Goal: Transaction & Acquisition: Download file/media

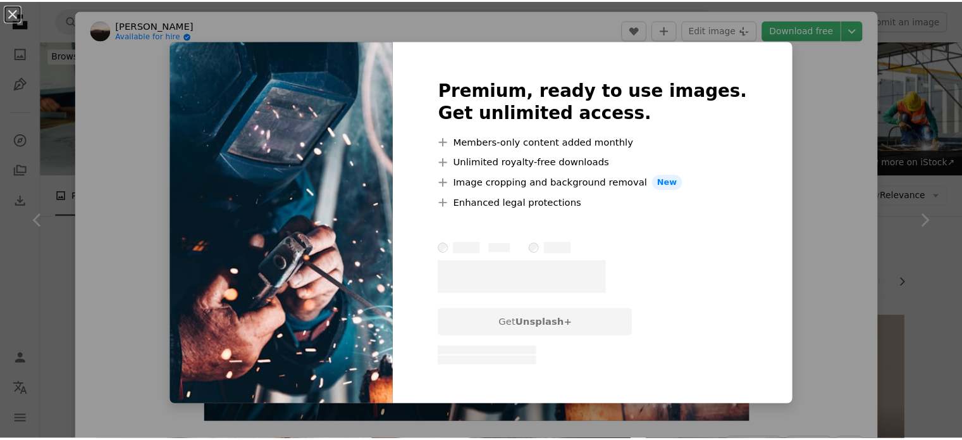
scroll to position [1202, 0]
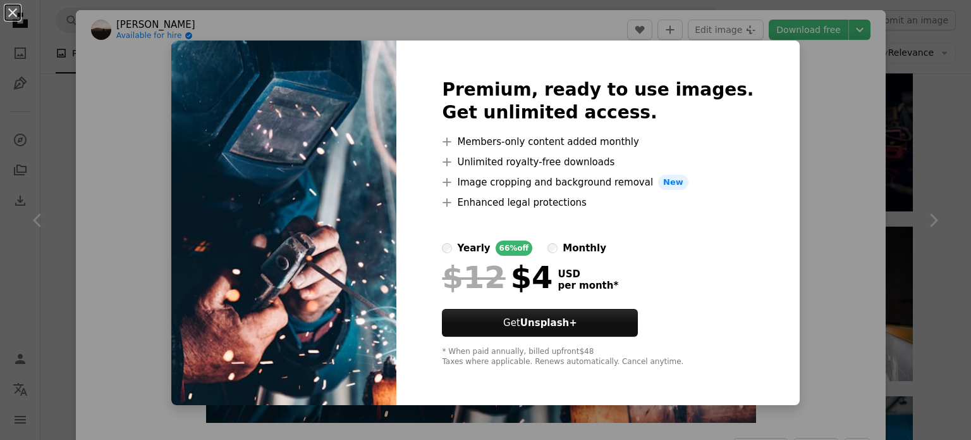
click at [849, 68] on div "An X shape Premium, ready to use images. Get unlimited access. A plus sign Memb…" at bounding box center [485, 220] width 971 height 440
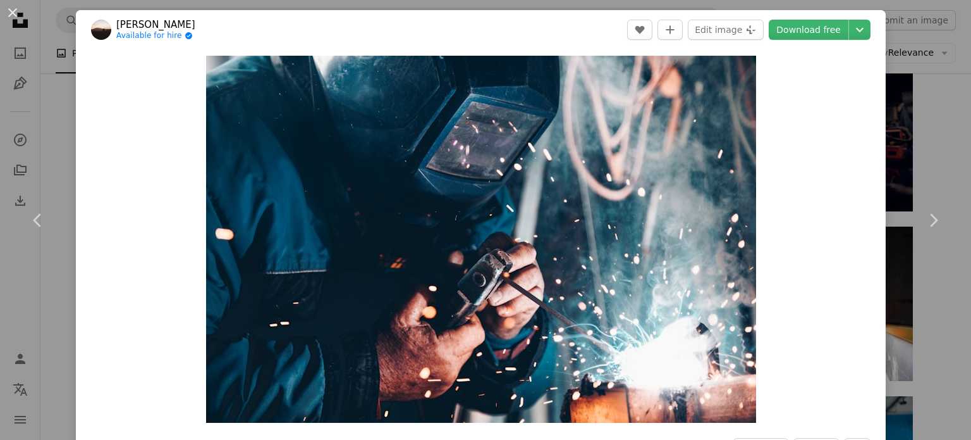
click at [901, 33] on div "An X shape Chevron left Chevron right [PERSON_NAME] Available for hire A checkm…" at bounding box center [485, 220] width 971 height 440
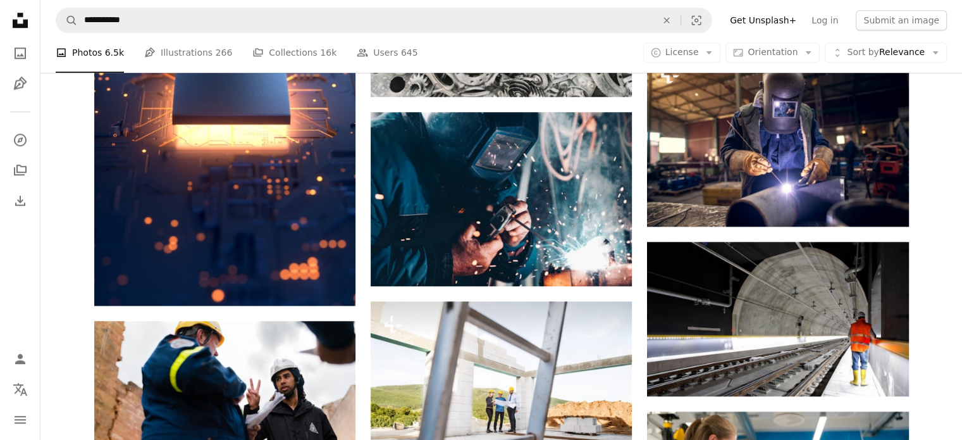
scroll to position [1075, 0]
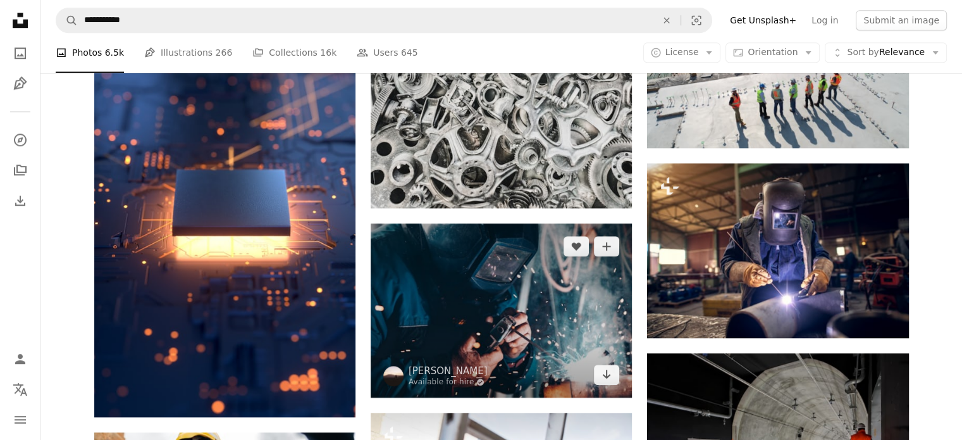
click at [535, 290] on img at bounding box center [501, 310] width 261 height 174
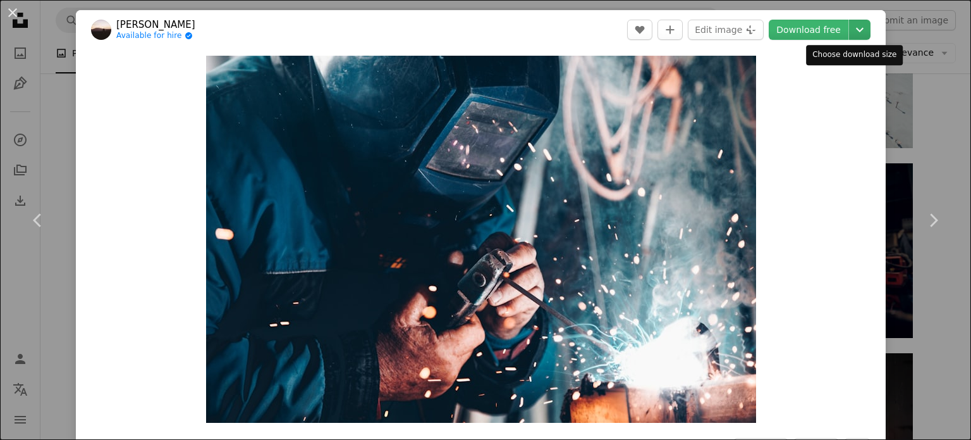
click at [852, 25] on icon "Chevron down" at bounding box center [860, 29] width 20 height 15
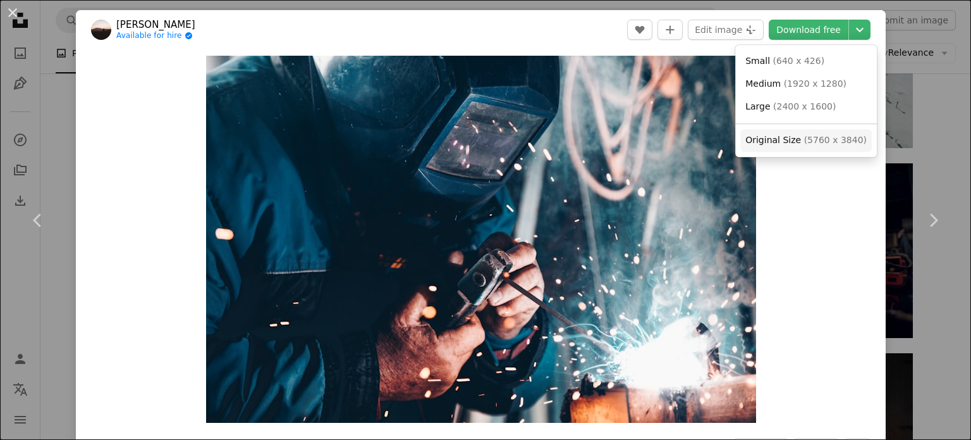
click at [785, 139] on span "Original Size" at bounding box center [774, 140] width 56 height 10
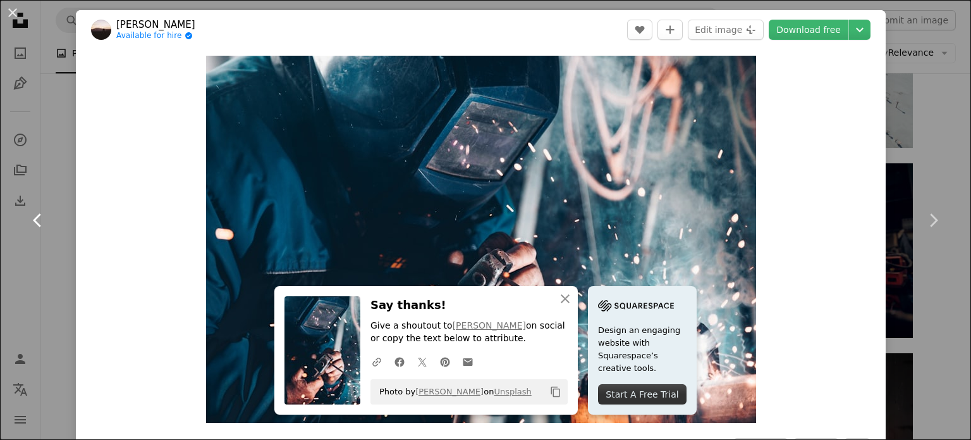
click at [53, 161] on link "Chevron left" at bounding box center [38, 219] width 76 height 121
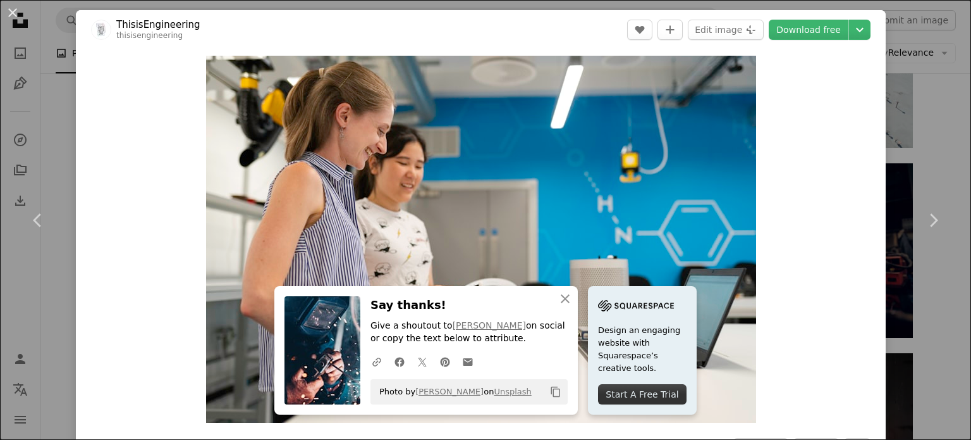
click at [909, 61] on div "An X shape Chevron left Chevron right An X shape Close Say thanks! Give a shout…" at bounding box center [485, 220] width 971 height 440
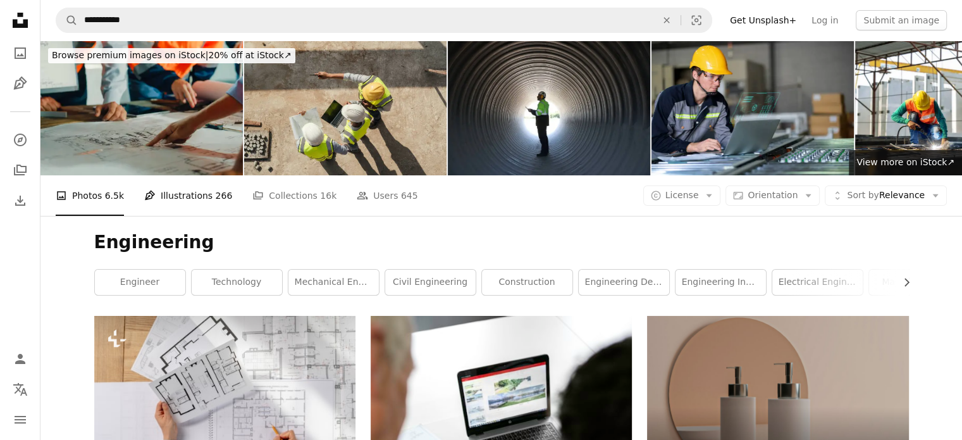
click at [187, 196] on link "Pen Tool Illustrations 266" at bounding box center [188, 195] width 88 height 40
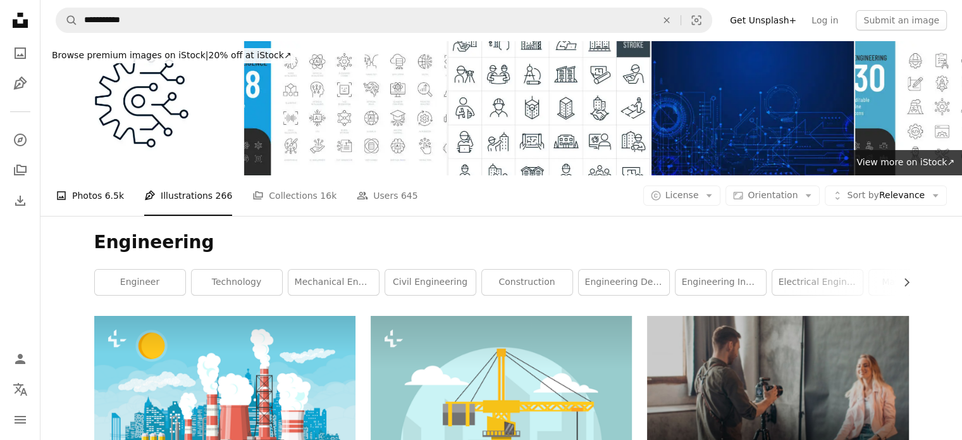
click at [93, 191] on link "A photo Photos 6.5k" at bounding box center [90, 195] width 68 height 40
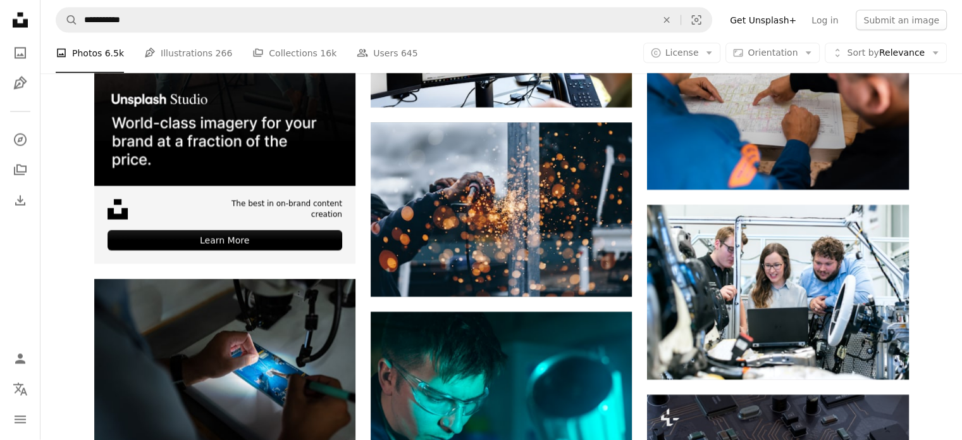
scroll to position [2466, 0]
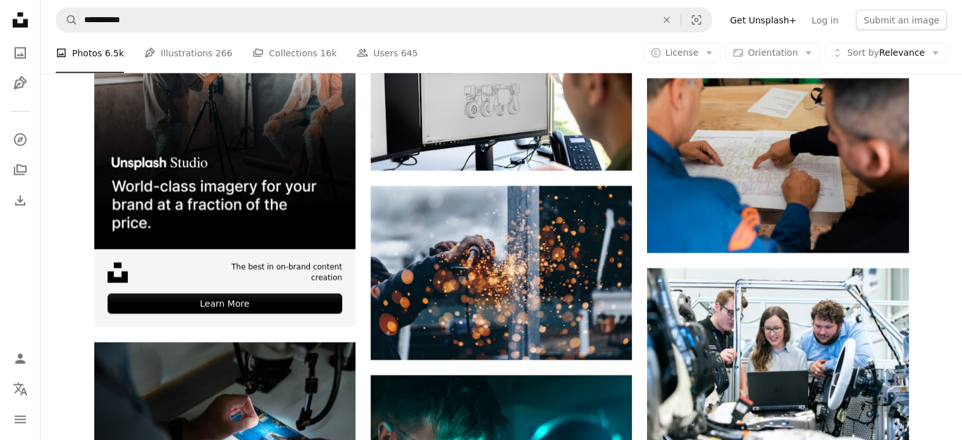
drag, startPoint x: 71, startPoint y: 133, endPoint x: 80, endPoint y: 130, distance: 10.0
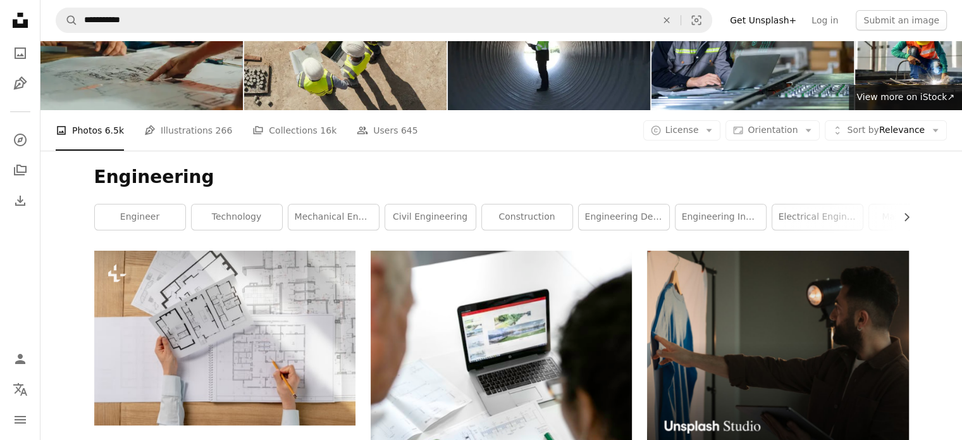
scroll to position [0, 0]
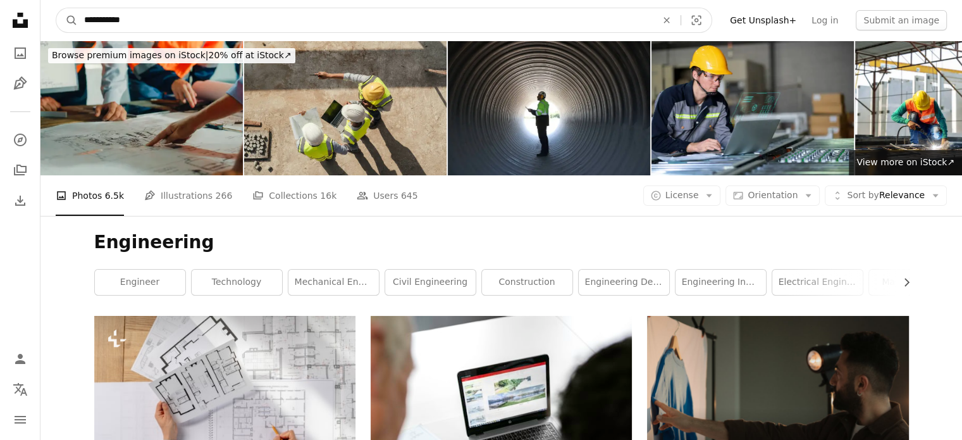
click at [172, 20] on input "**********" at bounding box center [365, 20] width 575 height 24
type input "***"
click at [56, 8] on button "A magnifying glass" at bounding box center [67, 20] width 22 height 24
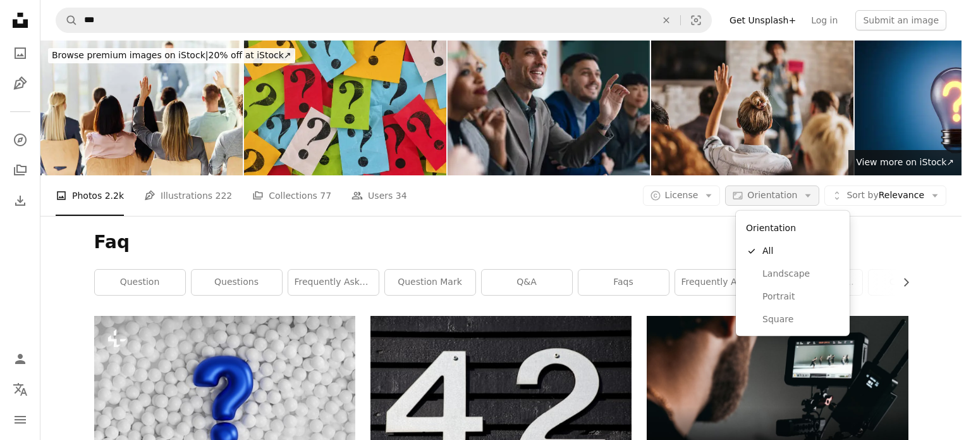
click at [770, 203] on button "Aspect ratio Orientation Arrow down" at bounding box center [772, 195] width 94 height 20
click at [777, 280] on span "Landscape" at bounding box center [801, 274] width 77 height 13
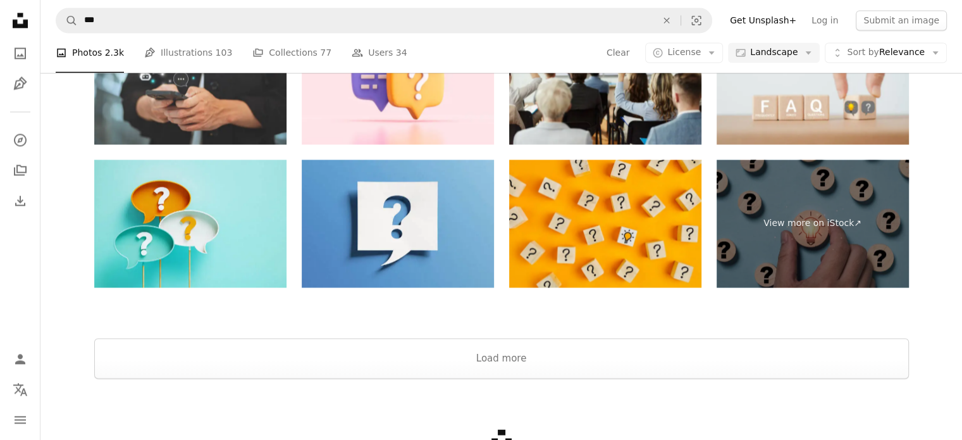
scroll to position [1960, 0]
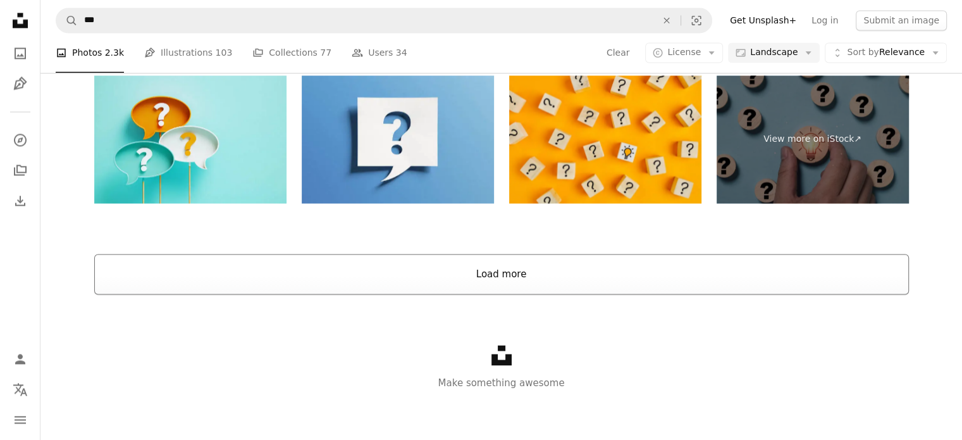
click at [551, 289] on button "Load more" at bounding box center [501, 274] width 815 height 40
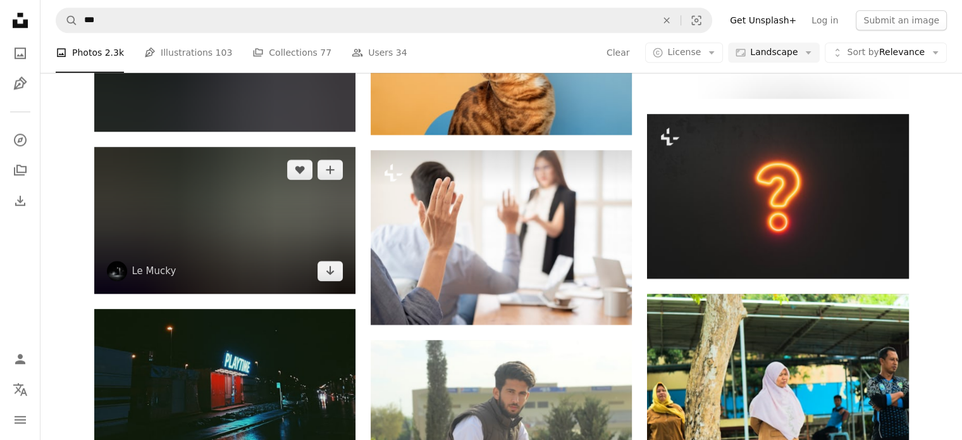
scroll to position [1280, 0]
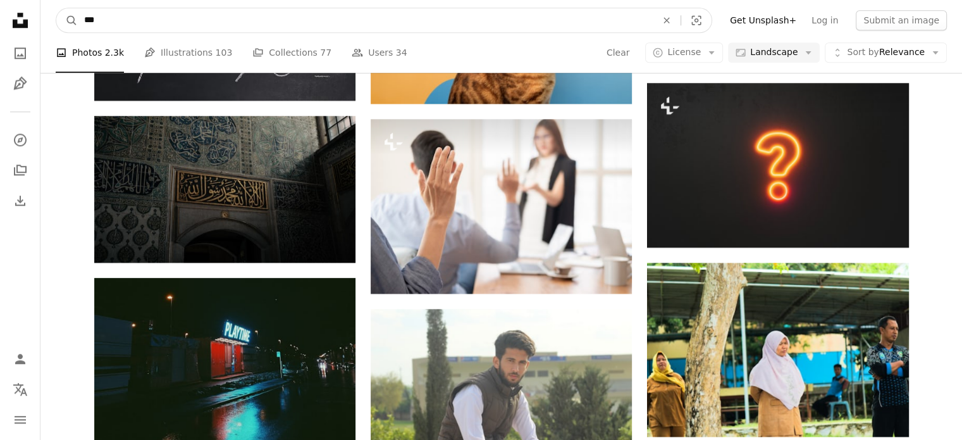
click at [135, 23] on input "***" at bounding box center [365, 20] width 575 height 24
type input "**********"
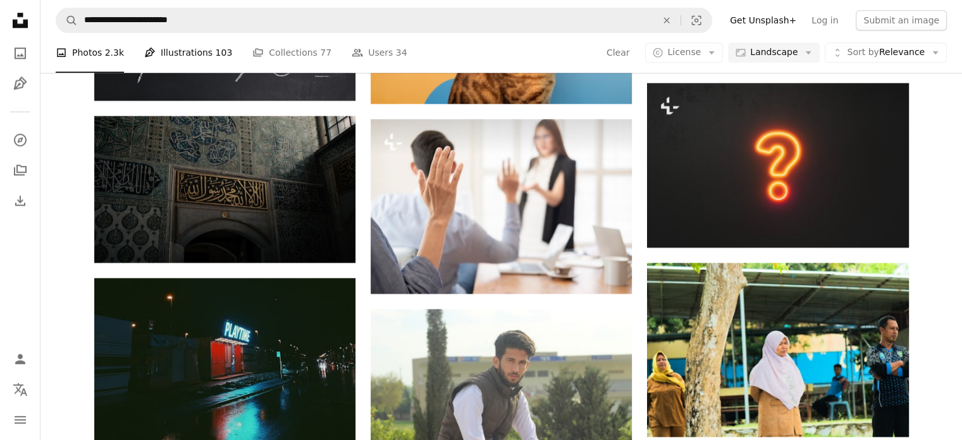
click at [181, 69] on link "Pen Tool Illustrations 103" at bounding box center [188, 53] width 88 height 40
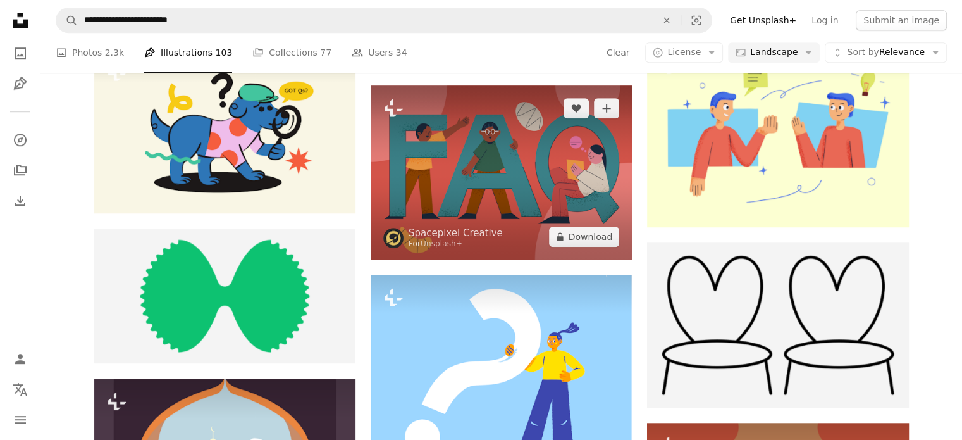
scroll to position [1012, 0]
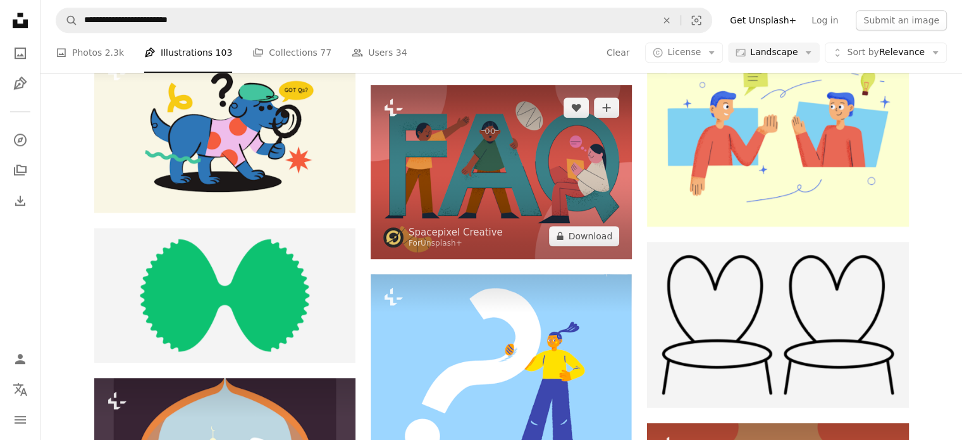
click at [518, 163] on img at bounding box center [501, 172] width 261 height 174
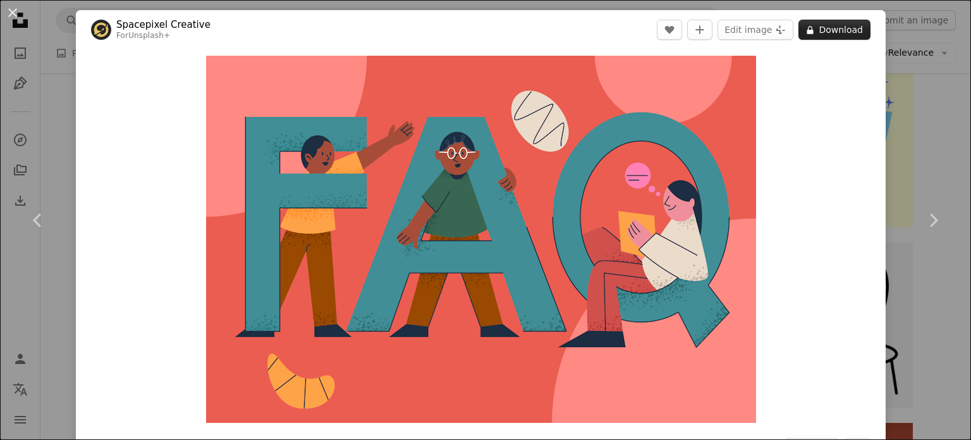
click at [820, 37] on button "A lock Download" at bounding box center [835, 30] width 72 height 20
click at [826, 29] on button "A lock Download" at bounding box center [835, 30] width 72 height 20
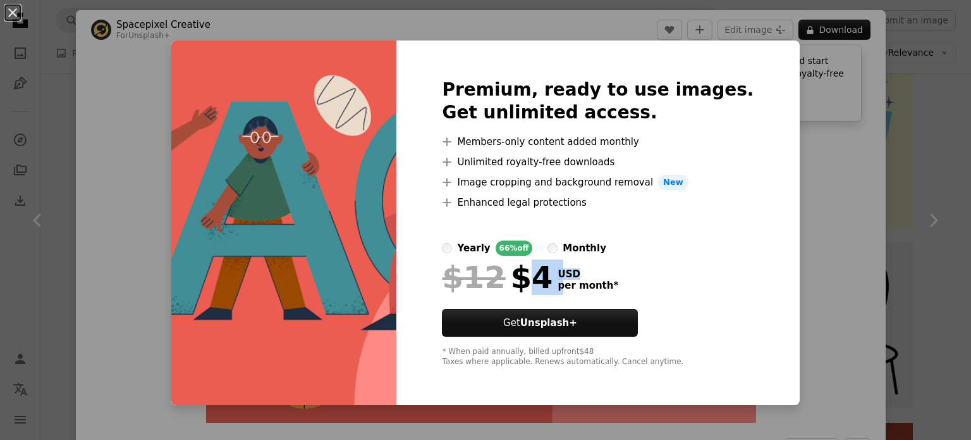
drag, startPoint x: 534, startPoint y: 281, endPoint x: 636, endPoint y: 275, distance: 101.4
click at [636, 275] on div "$12 $4 USD per month *" at bounding box center [598, 277] width 312 height 33
click at [637, 283] on div "$12 $4 USD per month *" at bounding box center [598, 277] width 312 height 33
click at [58, 143] on div "An X shape Premium, ready to use images. Get unlimited access. A plus sign Memb…" at bounding box center [485, 220] width 971 height 440
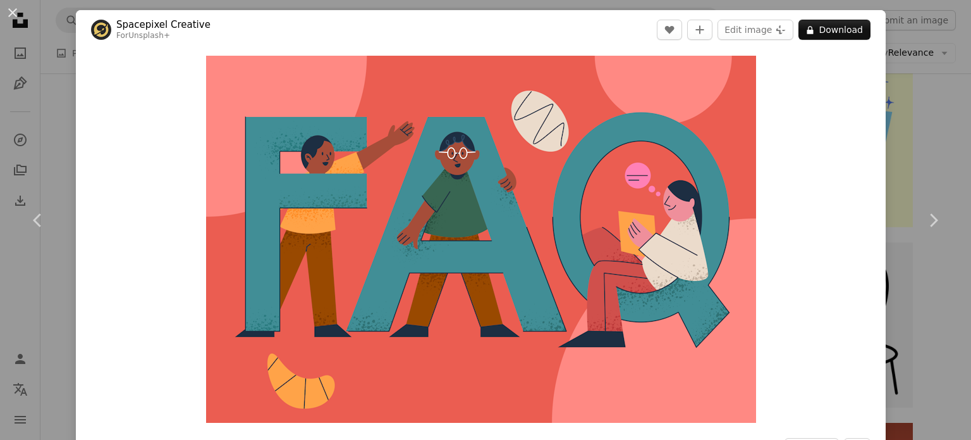
click at [55, 78] on div "An X shape Chevron left Chevron right Spacepixel Creative For Unsplash+ A heart…" at bounding box center [485, 220] width 971 height 440
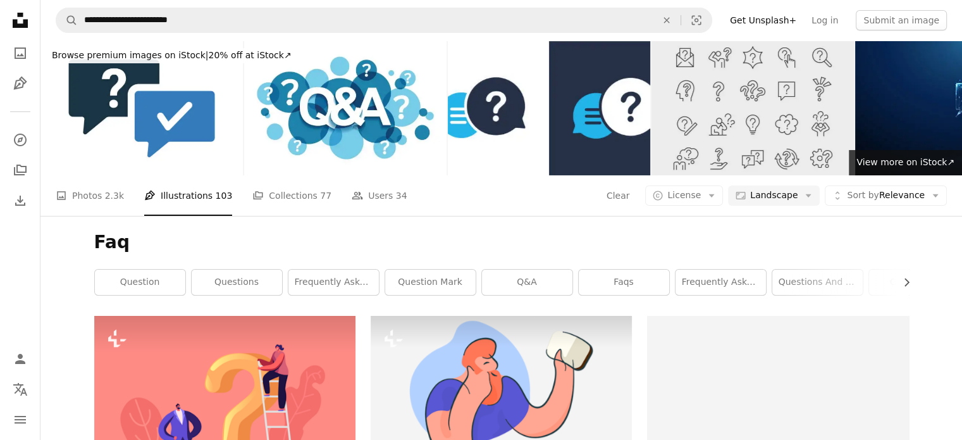
click at [689, 171] on img at bounding box center [752, 107] width 202 height 135
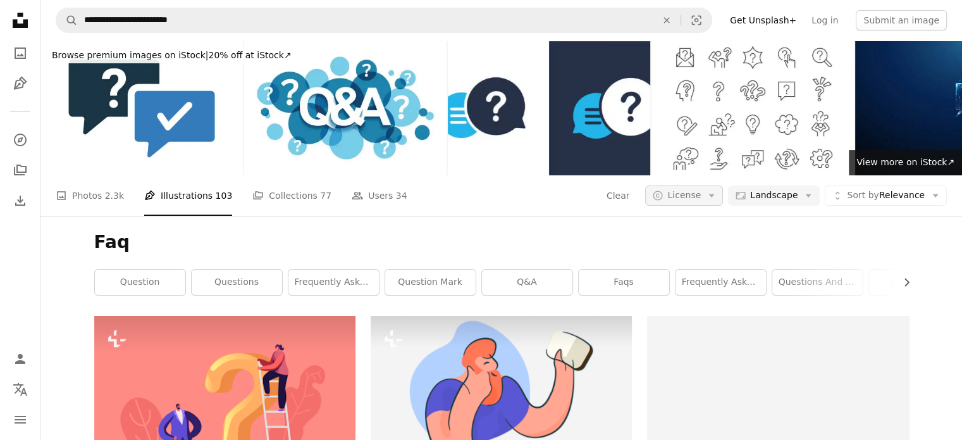
click at [701, 197] on span "License" at bounding box center [684, 195] width 34 height 10
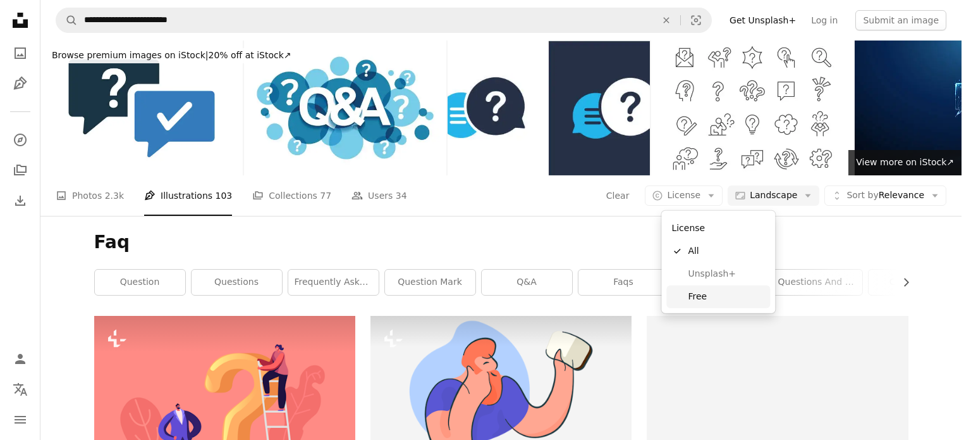
click at [693, 293] on span "Free" at bounding box center [726, 296] width 77 height 13
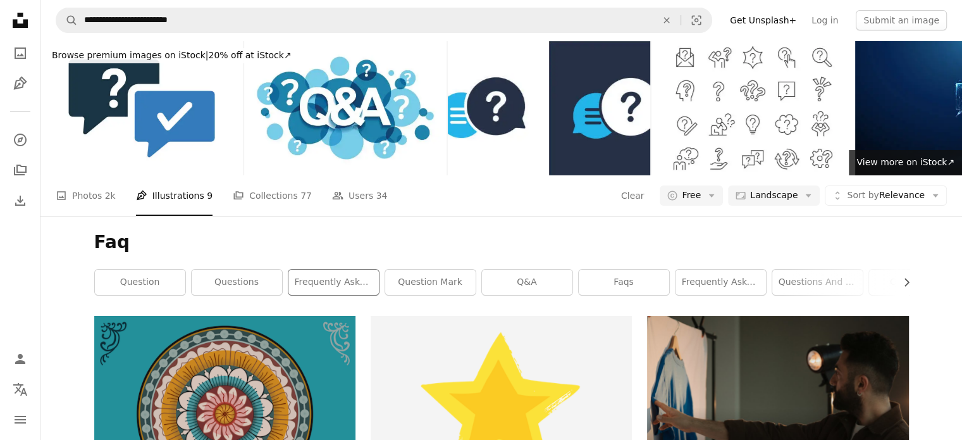
click at [321, 295] on div "frequently asked questions" at bounding box center [334, 282] width 92 height 27
click at [328, 285] on link "frequently asked questions" at bounding box center [333, 281] width 90 height 25
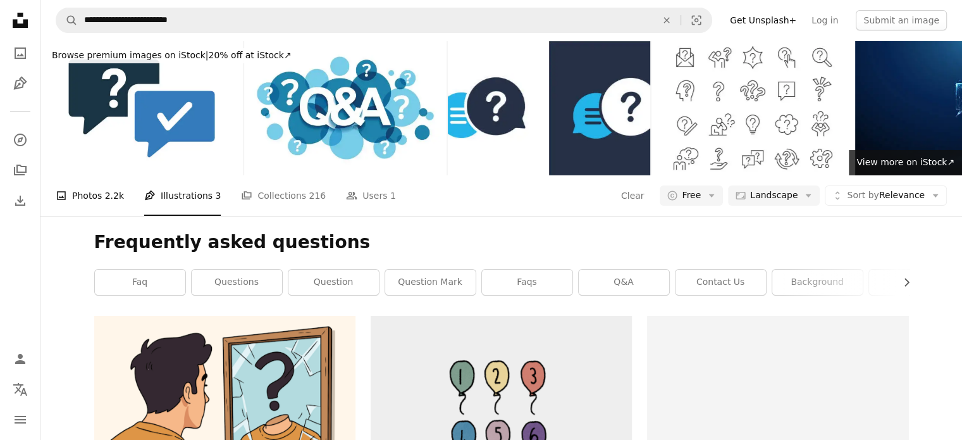
click at [82, 200] on link "A photo Photos 2.2k" at bounding box center [90, 195] width 68 height 40
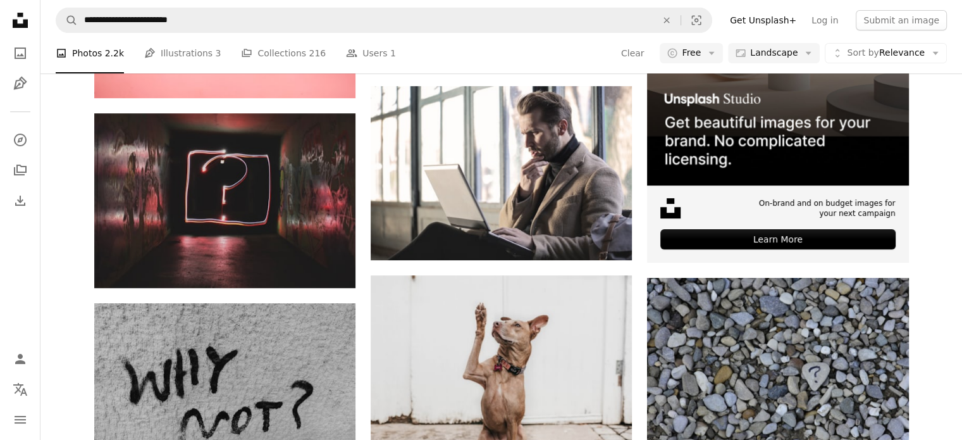
scroll to position [190, 0]
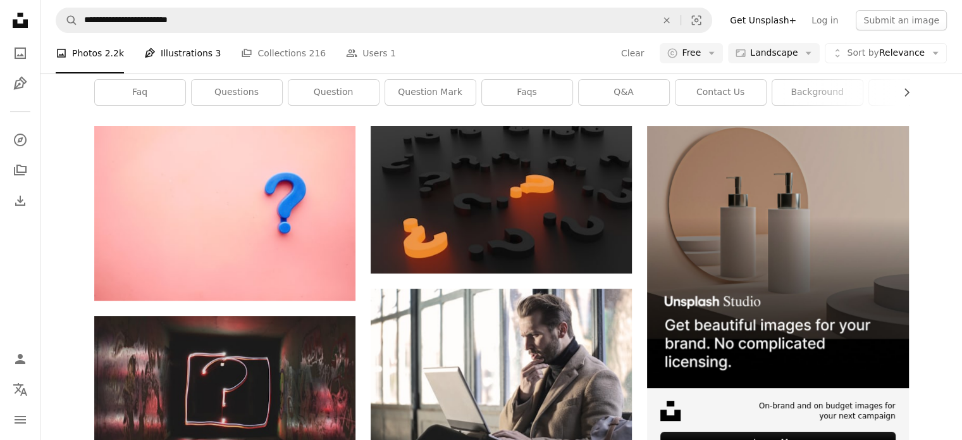
click at [171, 52] on link "Pen Tool Illustrations 3" at bounding box center [182, 53] width 77 height 40
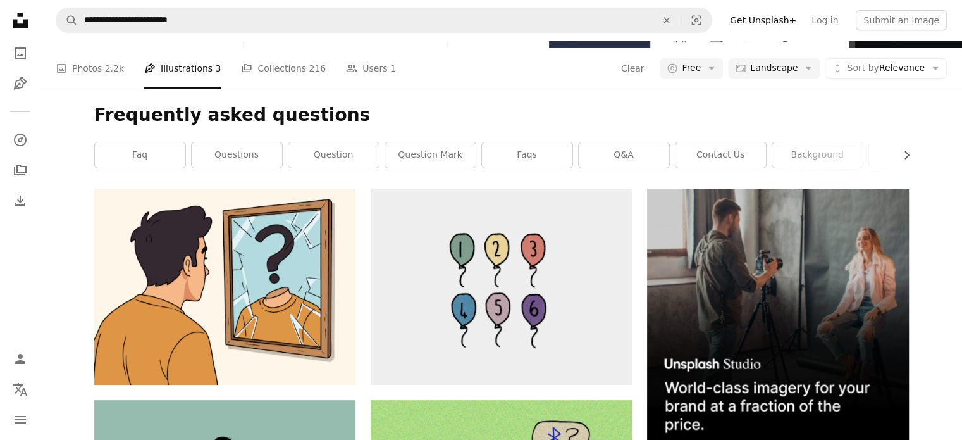
scroll to position [63, 0]
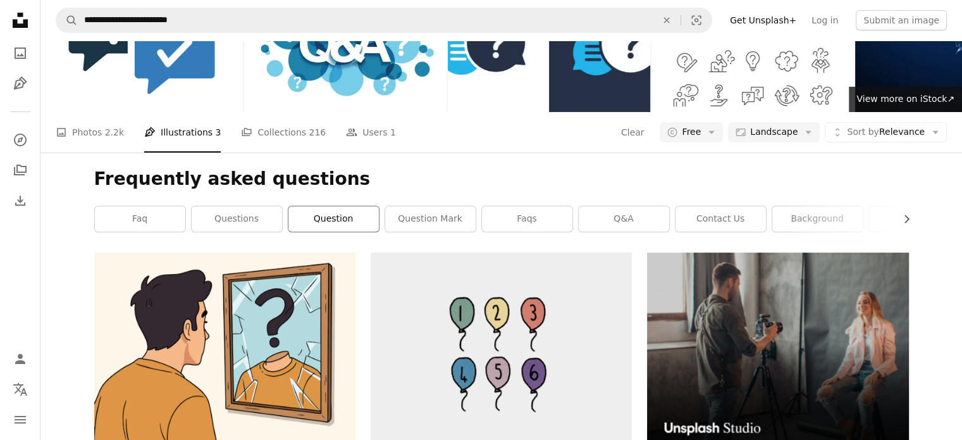
click at [352, 207] on link "question" at bounding box center [333, 218] width 90 height 25
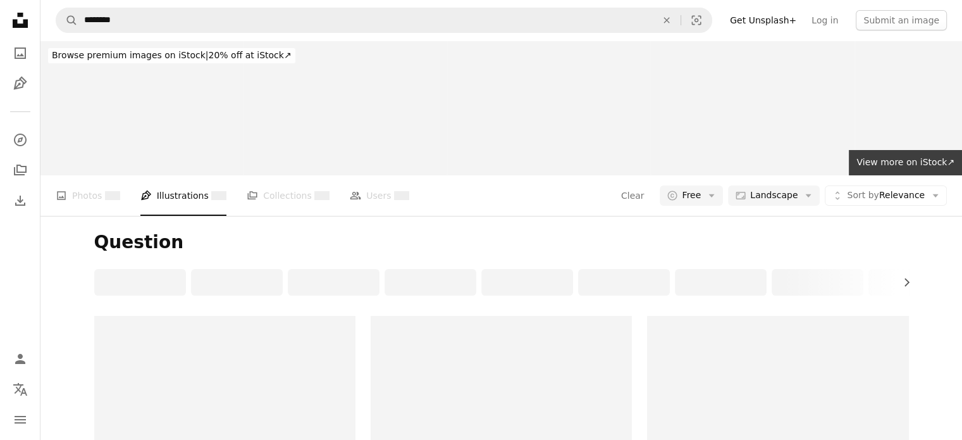
click at [433, 214] on div "A photo Photos Pen Tool Illustrations A stack of folders Collections People Use…" at bounding box center [501, 195] width 891 height 40
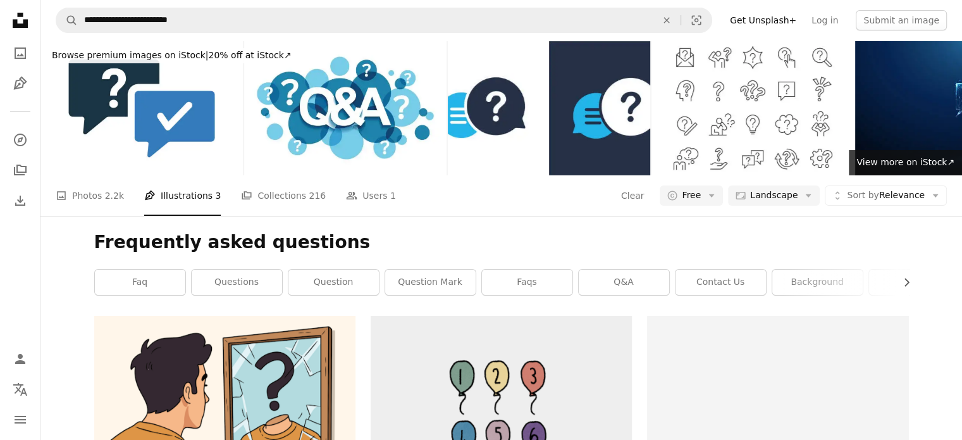
scroll to position [63, 0]
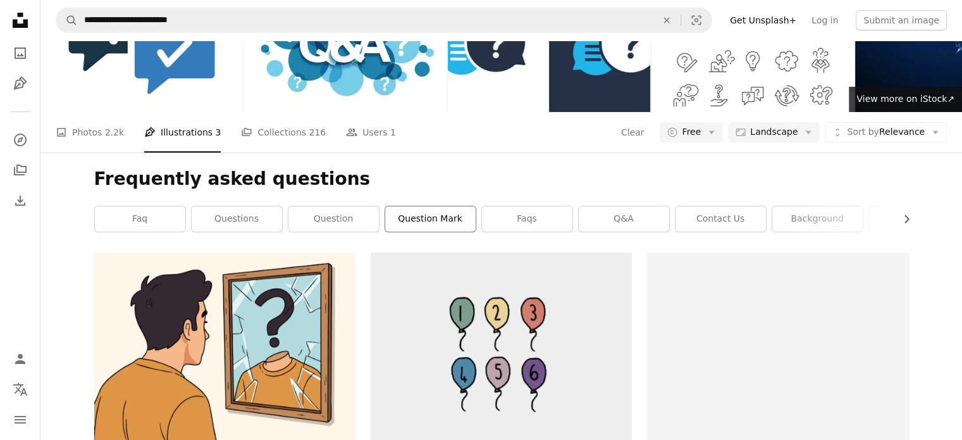
click at [431, 222] on link "question mark" at bounding box center [430, 218] width 90 height 25
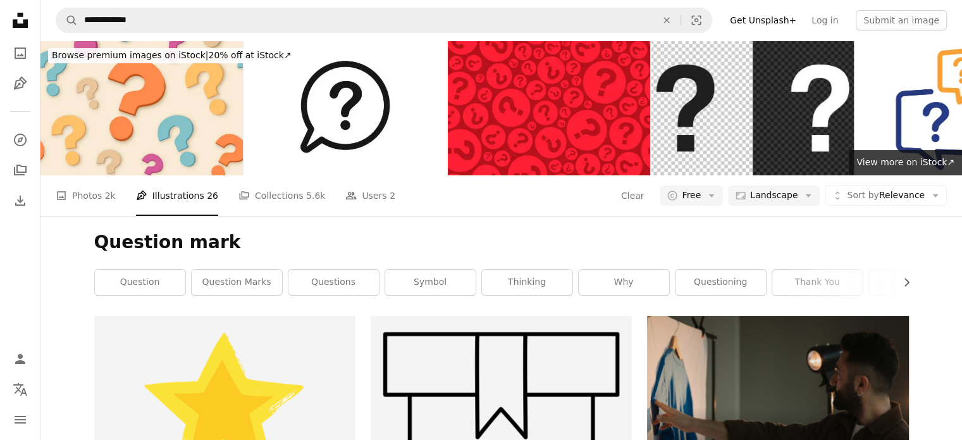
click at [121, 185] on ul "A photo Photos 2k Pen Tool Illustrations 26 A stack of folders Collections 5.6k…" at bounding box center [226, 195] width 340 height 40
click at [105, 194] on span "2k" at bounding box center [110, 195] width 11 height 14
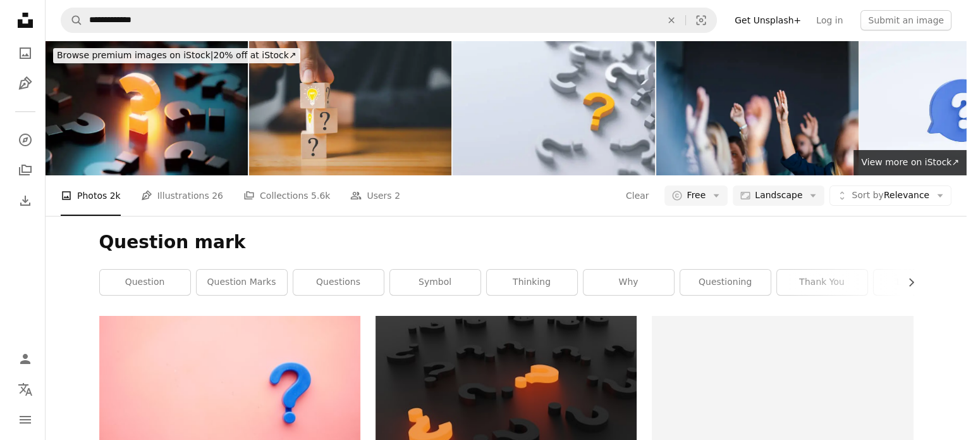
scroll to position [253, 0]
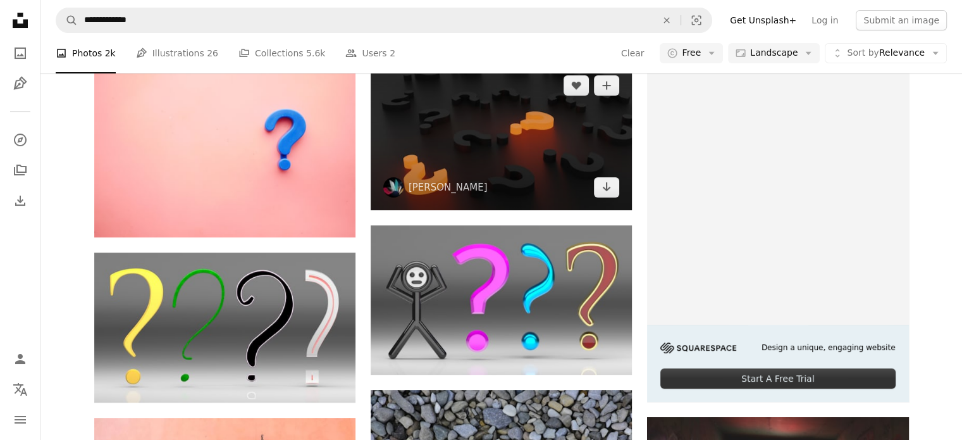
click at [508, 135] on img at bounding box center [501, 136] width 261 height 147
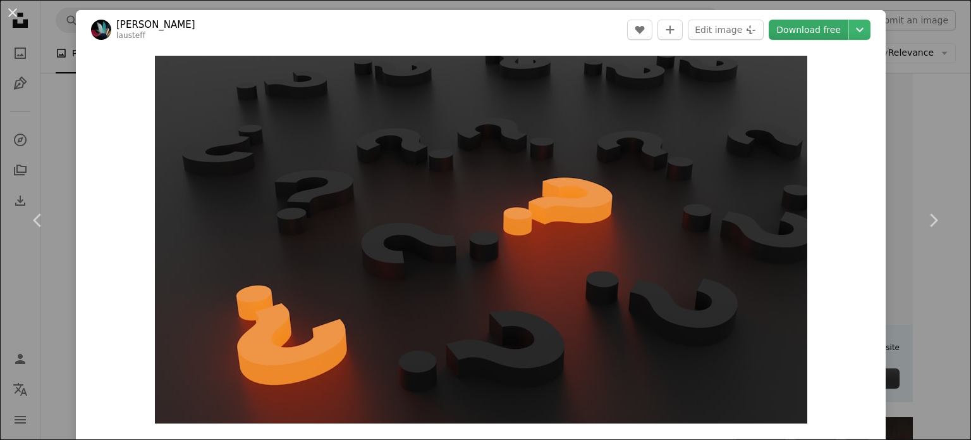
click at [811, 25] on link "Download free" at bounding box center [809, 30] width 80 height 20
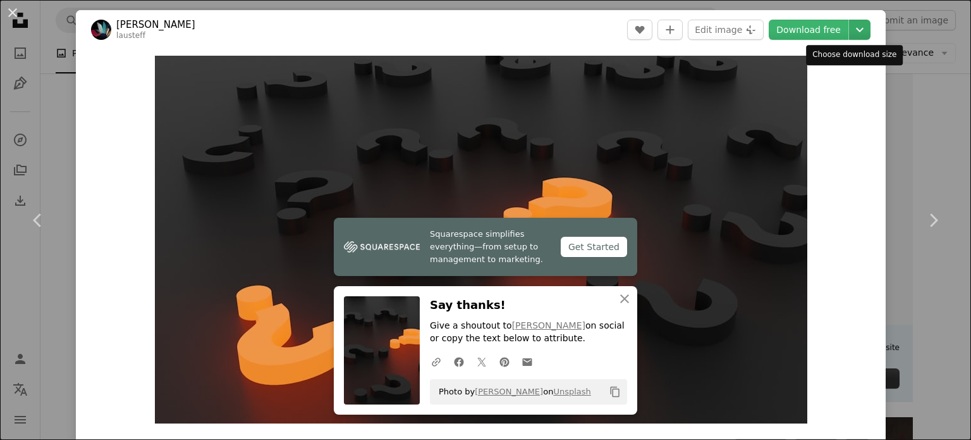
click at [854, 29] on icon "Chevron down" at bounding box center [860, 29] width 20 height 15
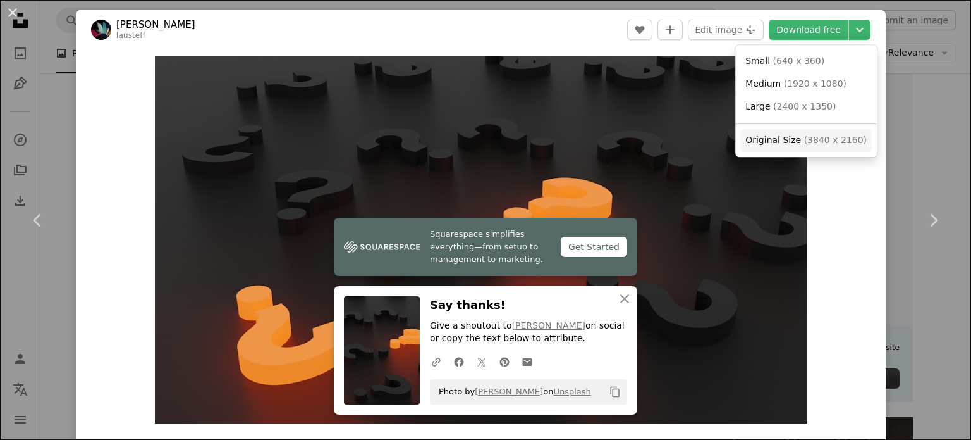
click at [765, 141] on span "Original Size" at bounding box center [774, 140] width 56 height 10
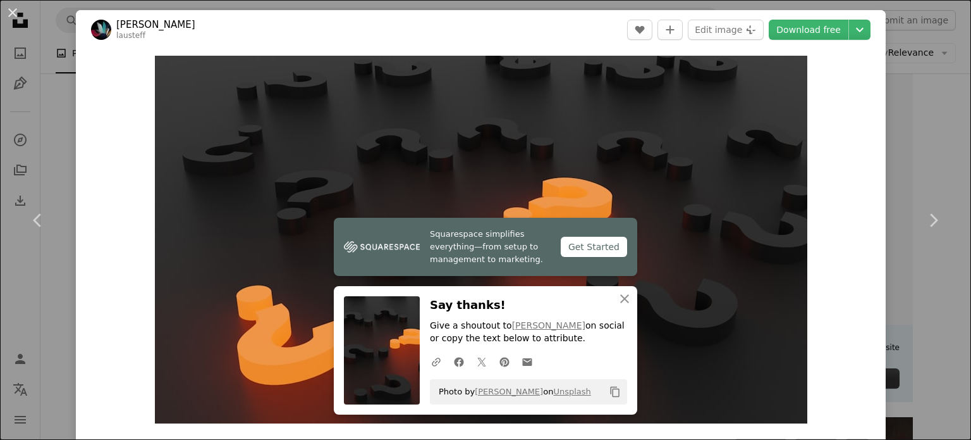
click at [584, 38] on header "[PERSON_NAME] lausteff A heart A plus sign Edit image Plus sign for Unsplash+ D…" at bounding box center [481, 29] width 810 height 39
click at [855, 20] on button "Chevron down" at bounding box center [860, 30] width 22 height 20
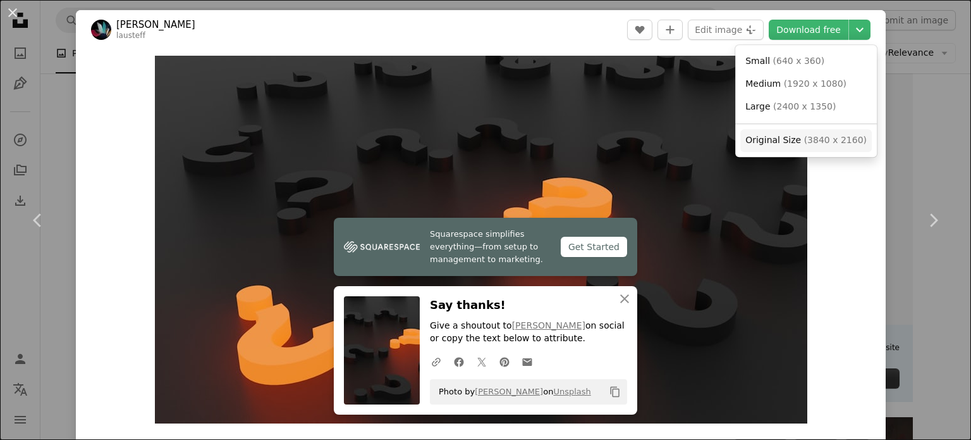
click at [804, 136] on span "( 3840 x 2160 )" at bounding box center [835, 140] width 63 height 10
